Goal: Task Accomplishment & Management: Complete application form

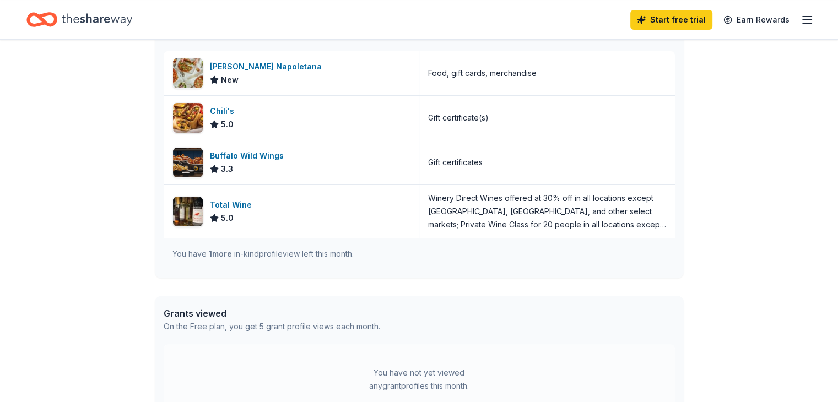
scroll to position [331, 0]
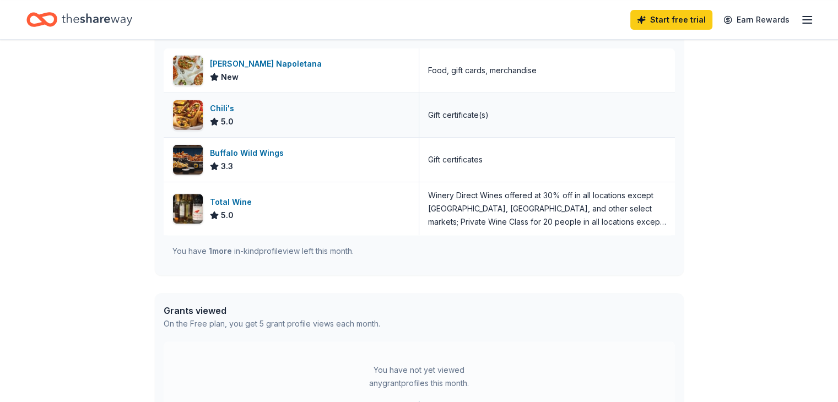
click at [190, 114] on img at bounding box center [188, 115] width 30 height 30
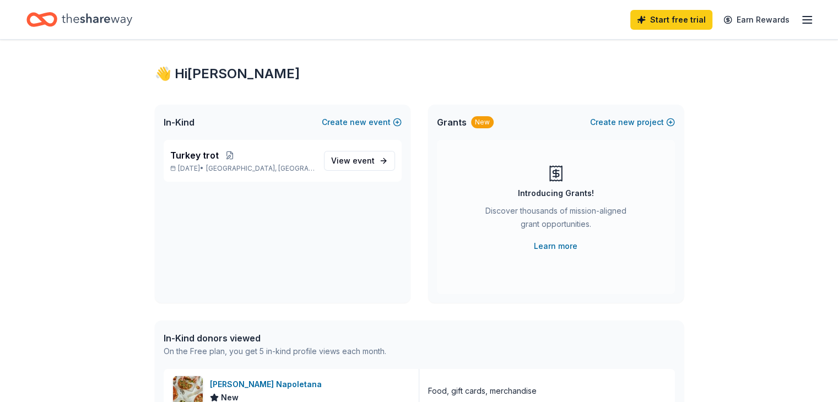
scroll to position [0, 0]
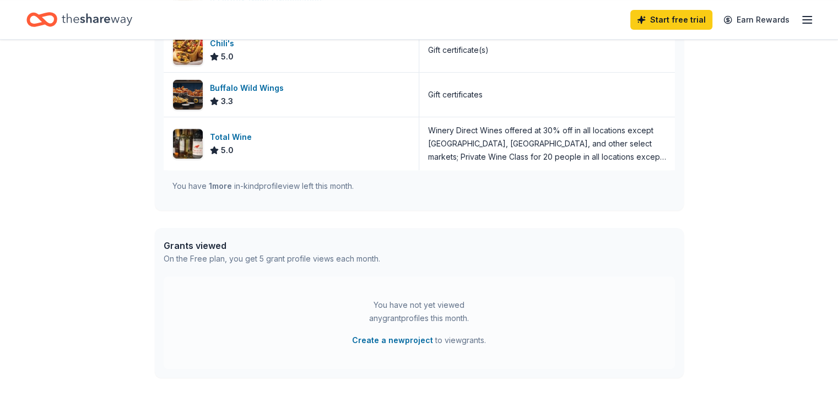
scroll to position [376, 0]
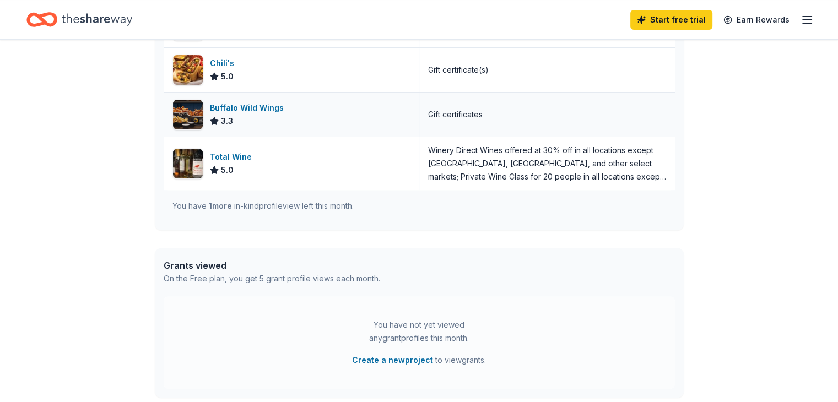
click at [252, 108] on div "Buffalo Wild Wings" at bounding box center [249, 107] width 78 height 13
click at [55, 15] on icon "Home" at bounding box center [47, 19] width 17 height 11
click at [57, 25] on icon "Home" at bounding box center [41, 20] width 31 height 26
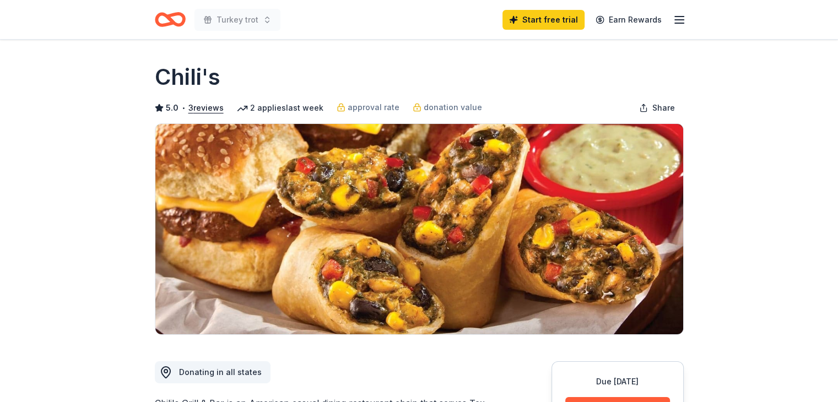
drag, startPoint x: 170, startPoint y: 84, endPoint x: 114, endPoint y: 142, distance: 80.3
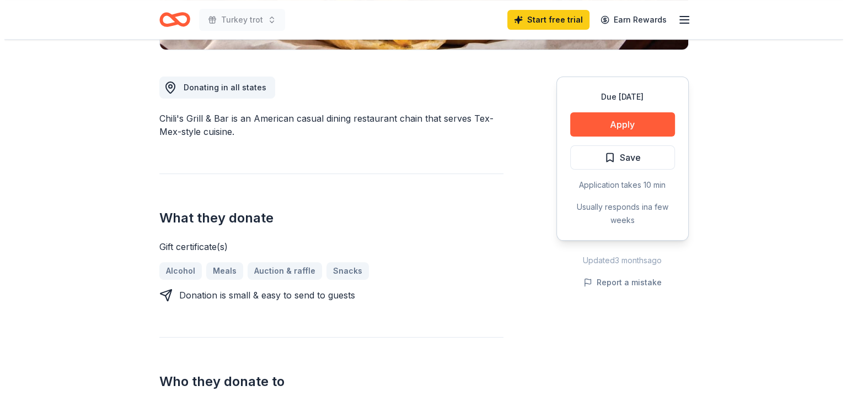
scroll to position [287, 0]
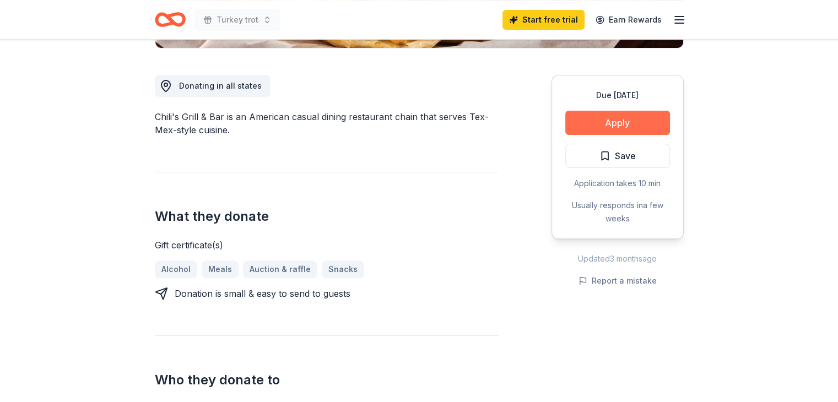
click at [616, 120] on button "Apply" at bounding box center [617, 123] width 105 height 24
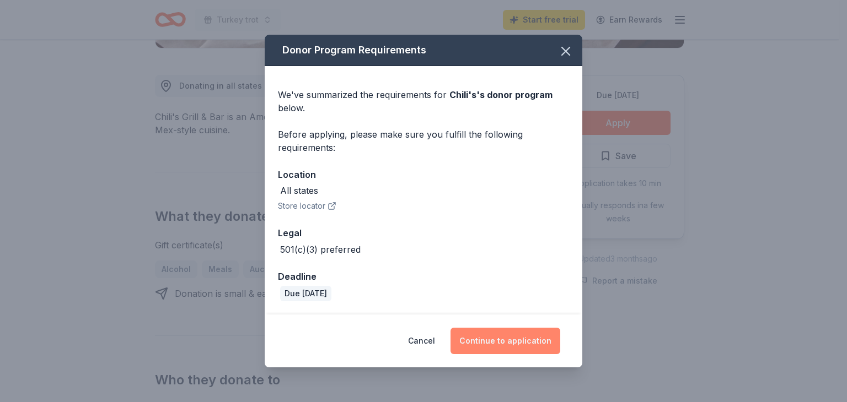
click at [526, 340] on button "Continue to application" at bounding box center [505, 341] width 110 height 26
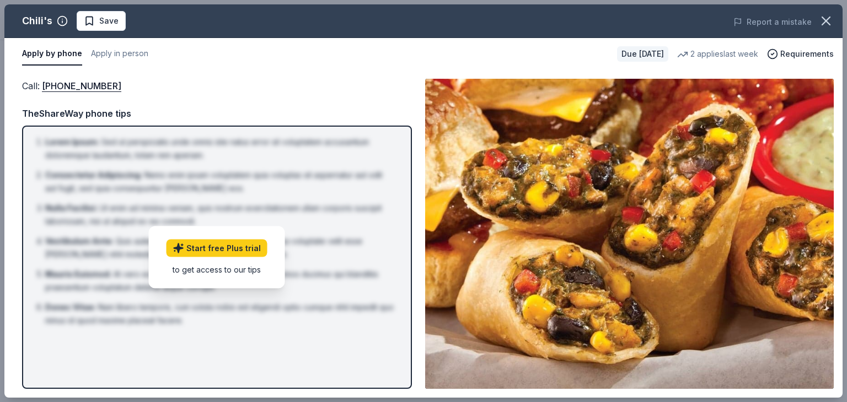
click at [274, 95] on div "Call : (559) 432-3711 TheShareWay phone tips Lorem Ipsum : Sed ut perspiciatis …" at bounding box center [217, 234] width 390 height 310
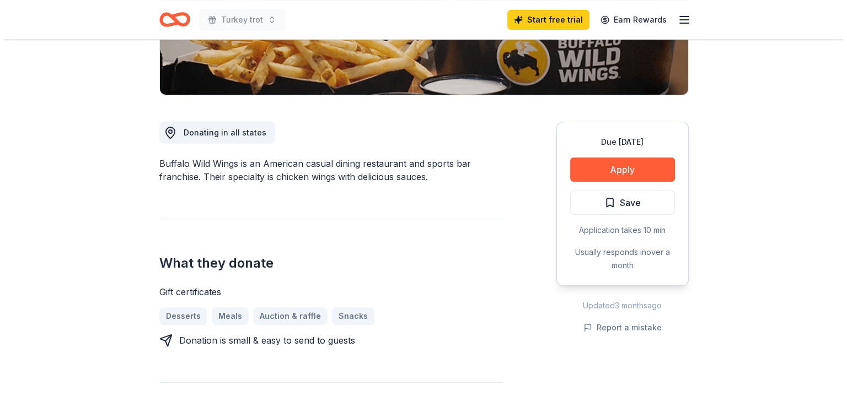
scroll to position [242, 0]
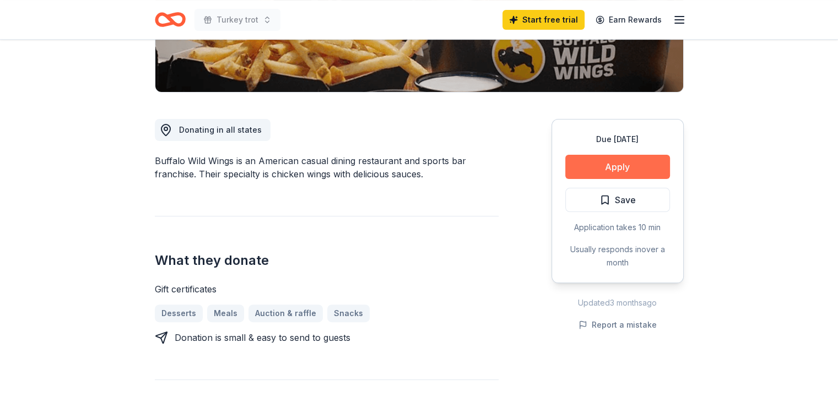
click at [591, 163] on button "Apply" at bounding box center [617, 167] width 105 height 24
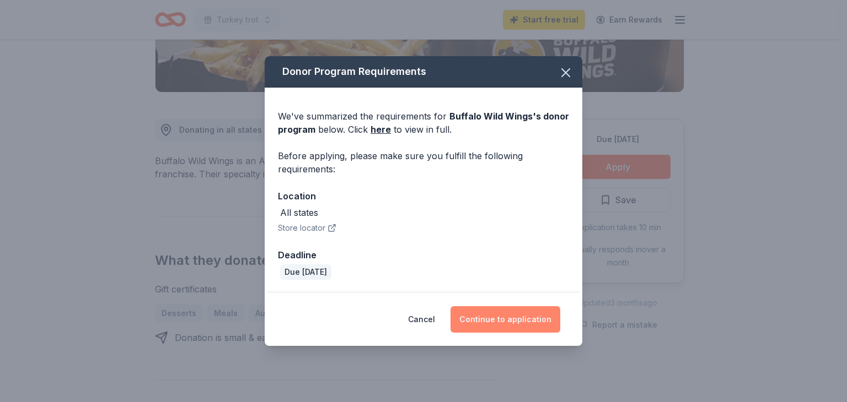
click at [523, 328] on button "Continue to application" at bounding box center [505, 319] width 110 height 26
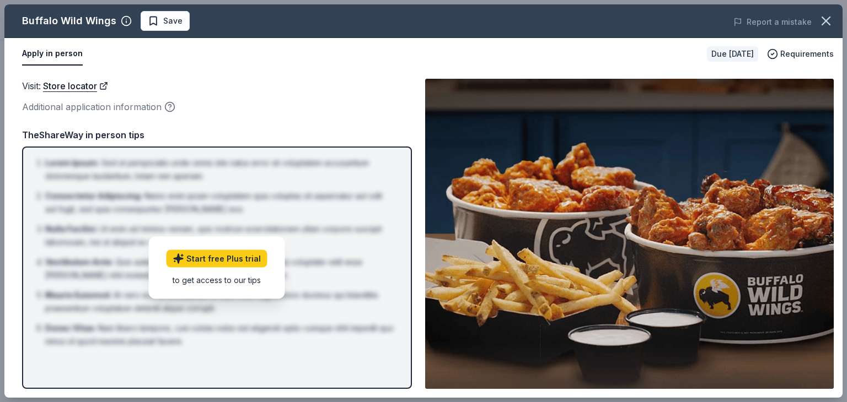
drag, startPoint x: 187, startPoint y: 109, endPoint x: 244, endPoint y: -48, distance: 166.3
